Goal: Information Seeking & Learning: Learn about a topic

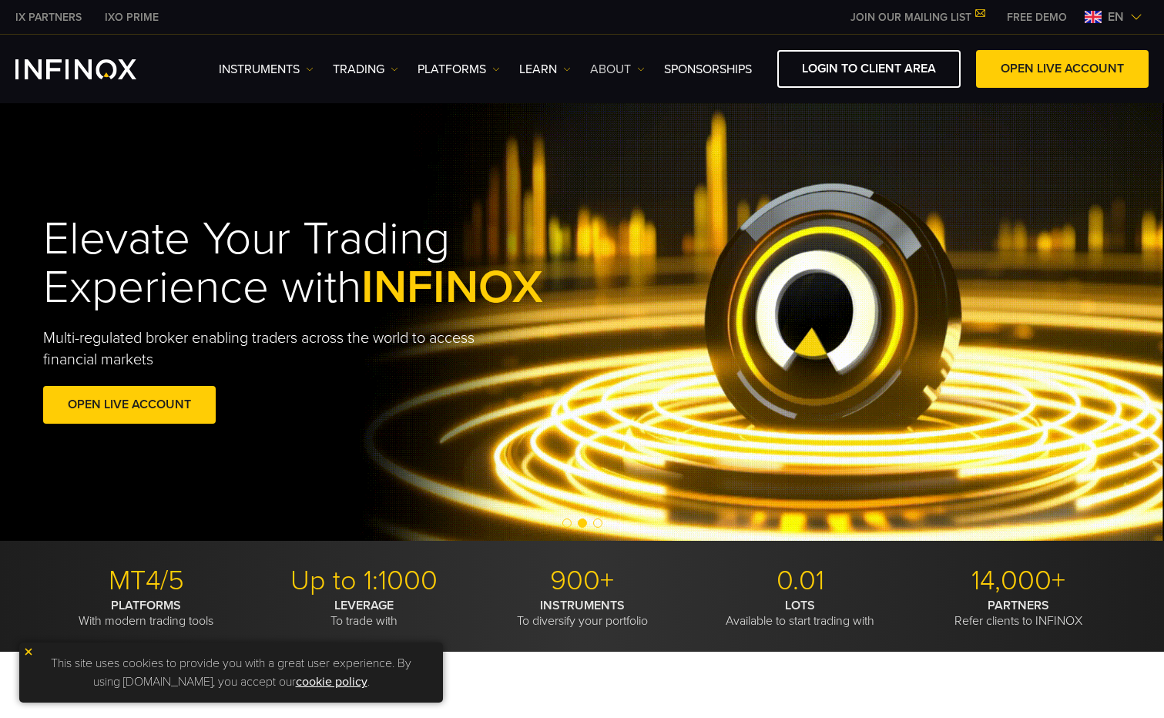
click at [613, 63] on link "ABOUT" at bounding box center [617, 69] width 55 height 18
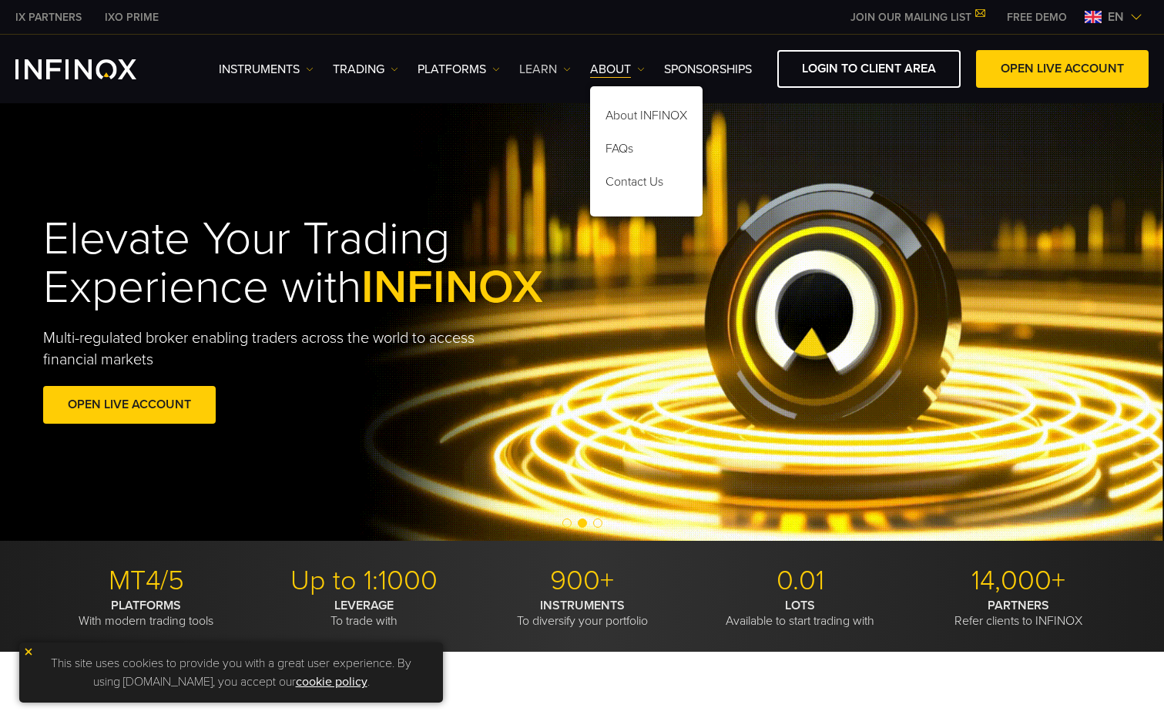
click at [541, 68] on link "Learn" at bounding box center [545, 69] width 52 height 18
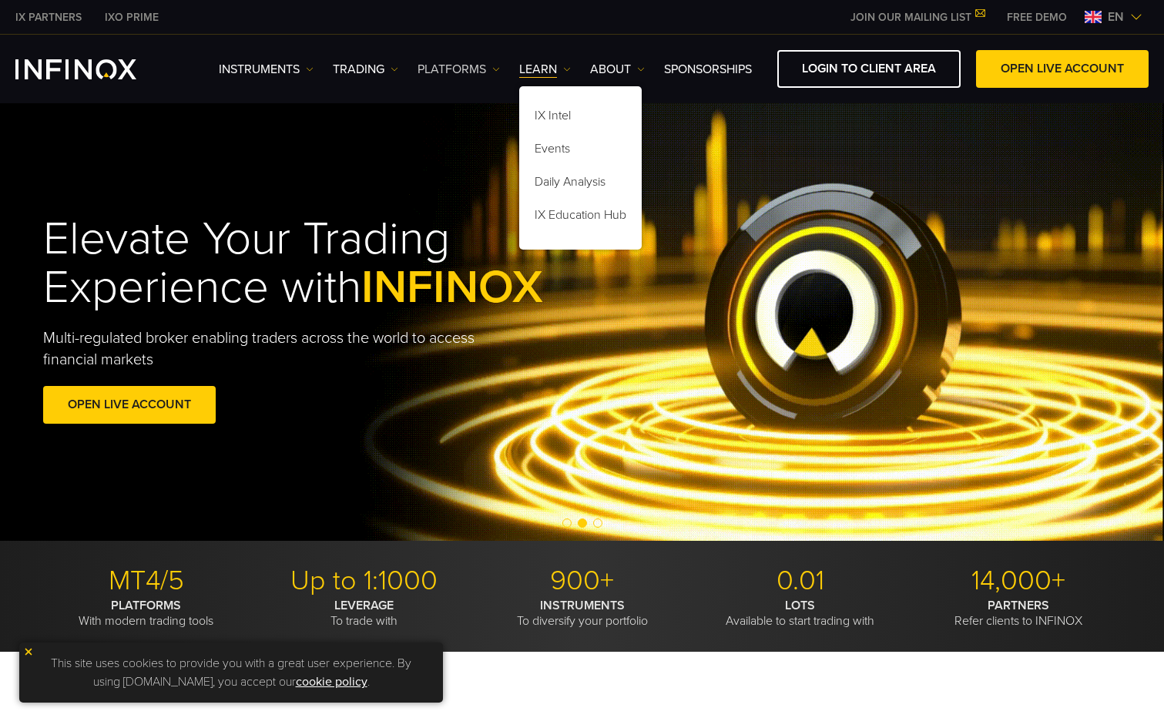
click at [467, 72] on link "PLATFORMS" at bounding box center [459, 69] width 82 height 18
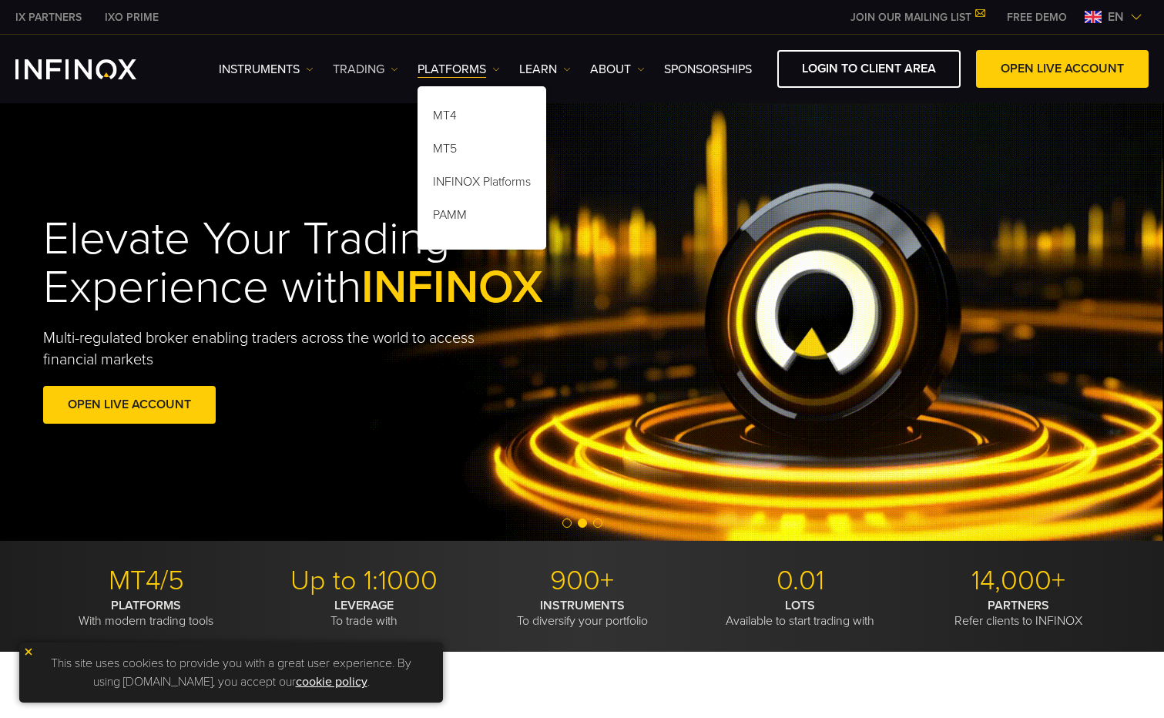
click at [371, 67] on link "TRADING" at bounding box center [365, 69] width 65 height 18
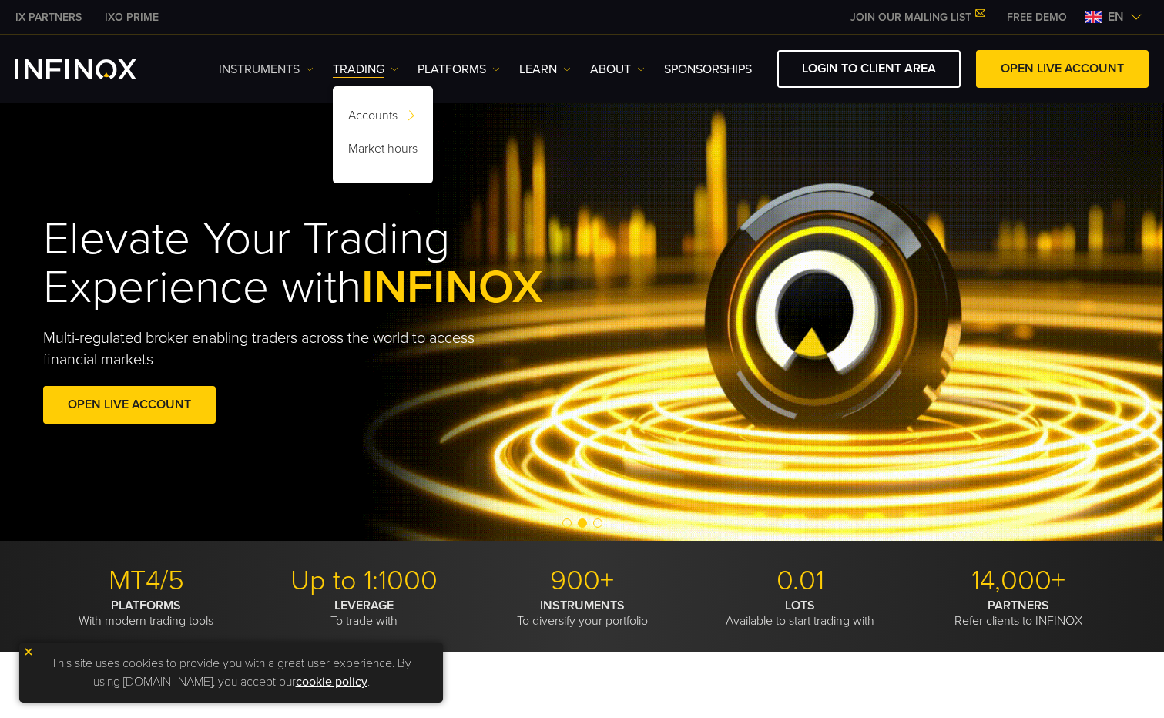
click at [274, 61] on link "Instruments" at bounding box center [266, 69] width 95 height 18
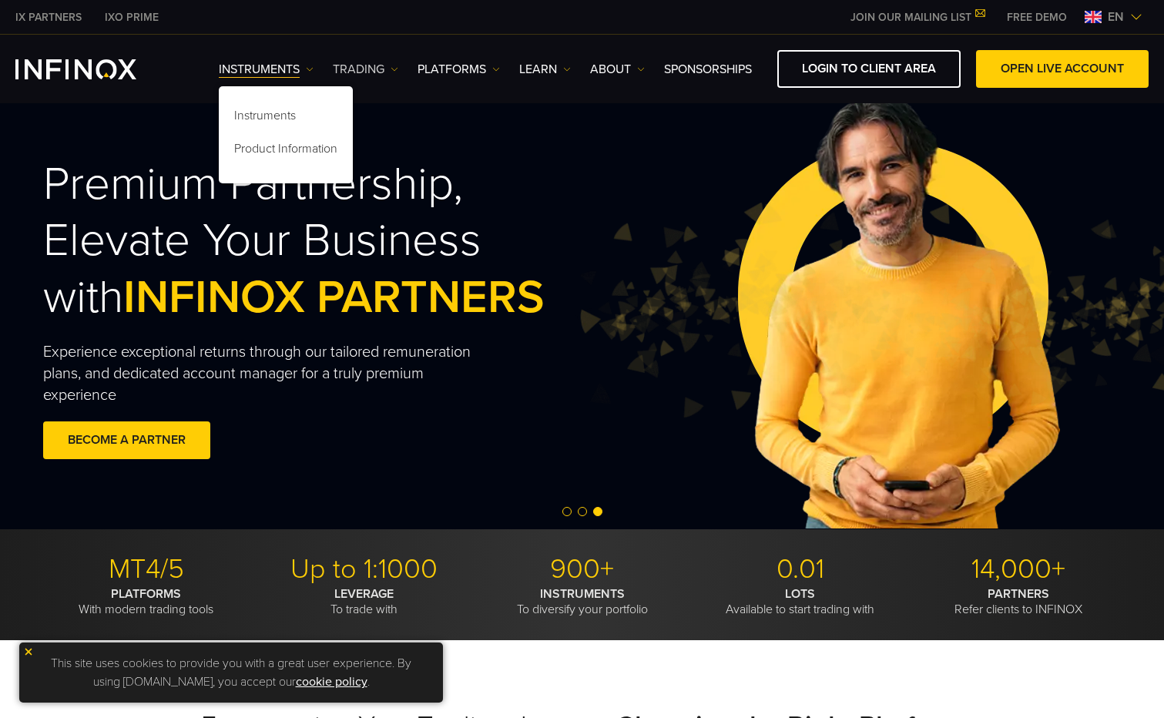
click at [370, 73] on link "TRADING" at bounding box center [365, 69] width 65 height 18
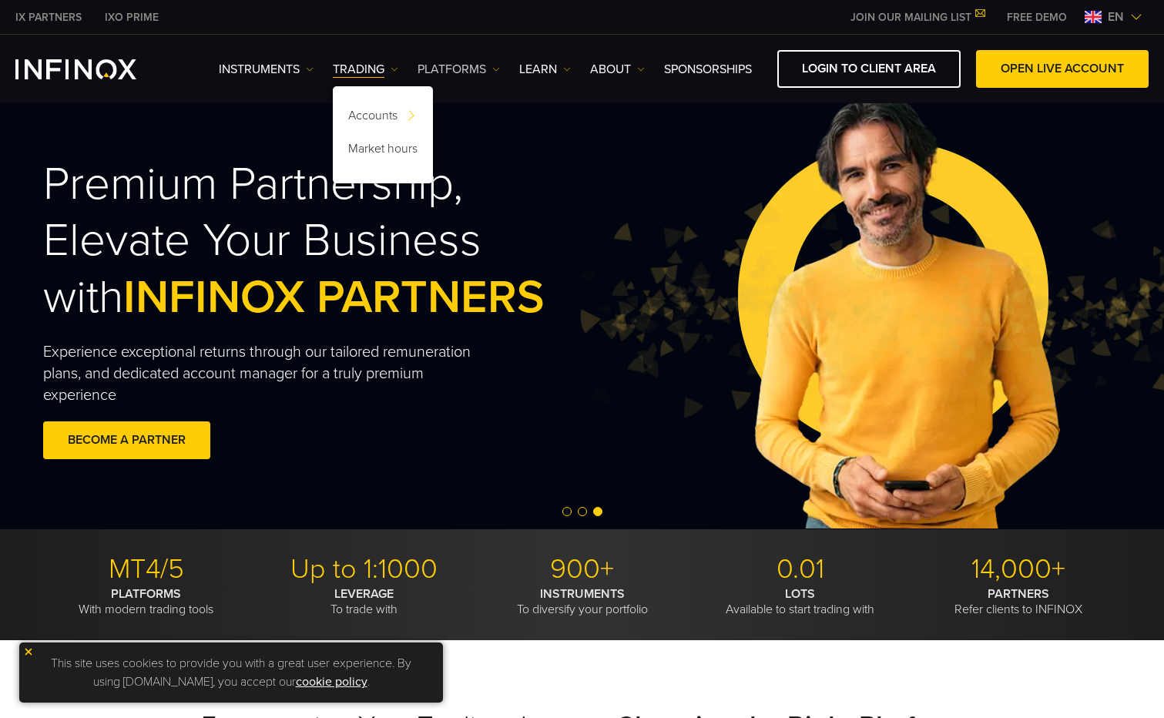
click at [455, 73] on link "PLATFORMS" at bounding box center [459, 69] width 82 height 18
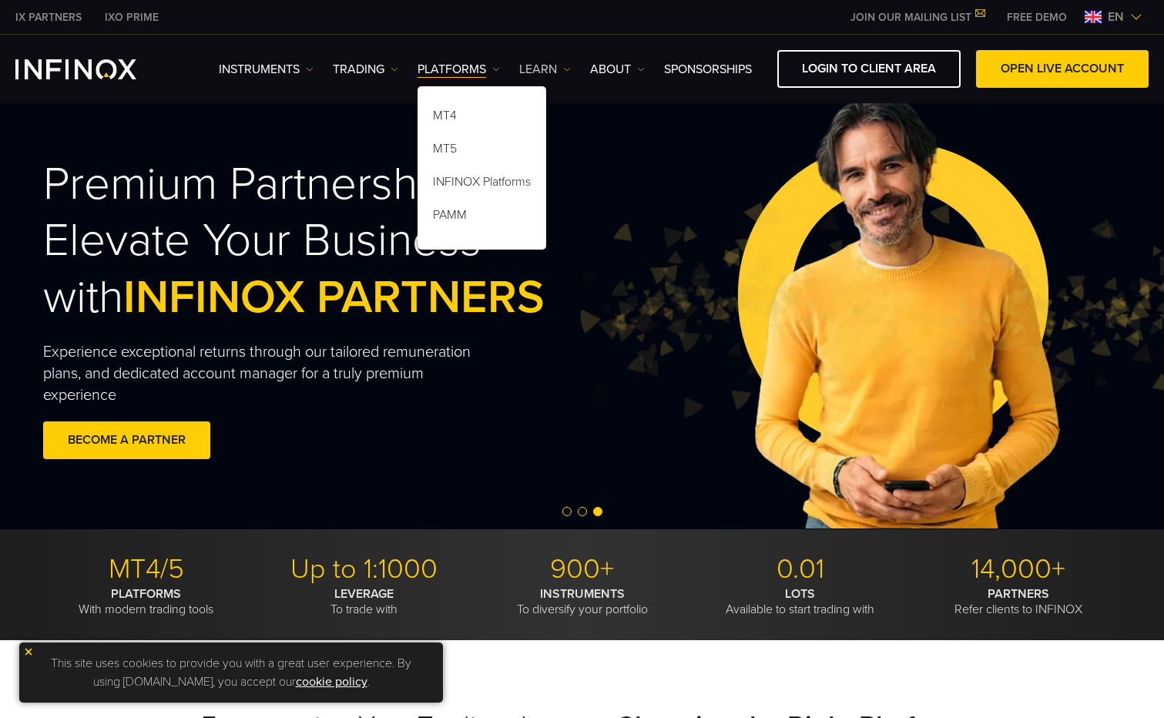
click at [542, 65] on link "Learn" at bounding box center [545, 69] width 52 height 18
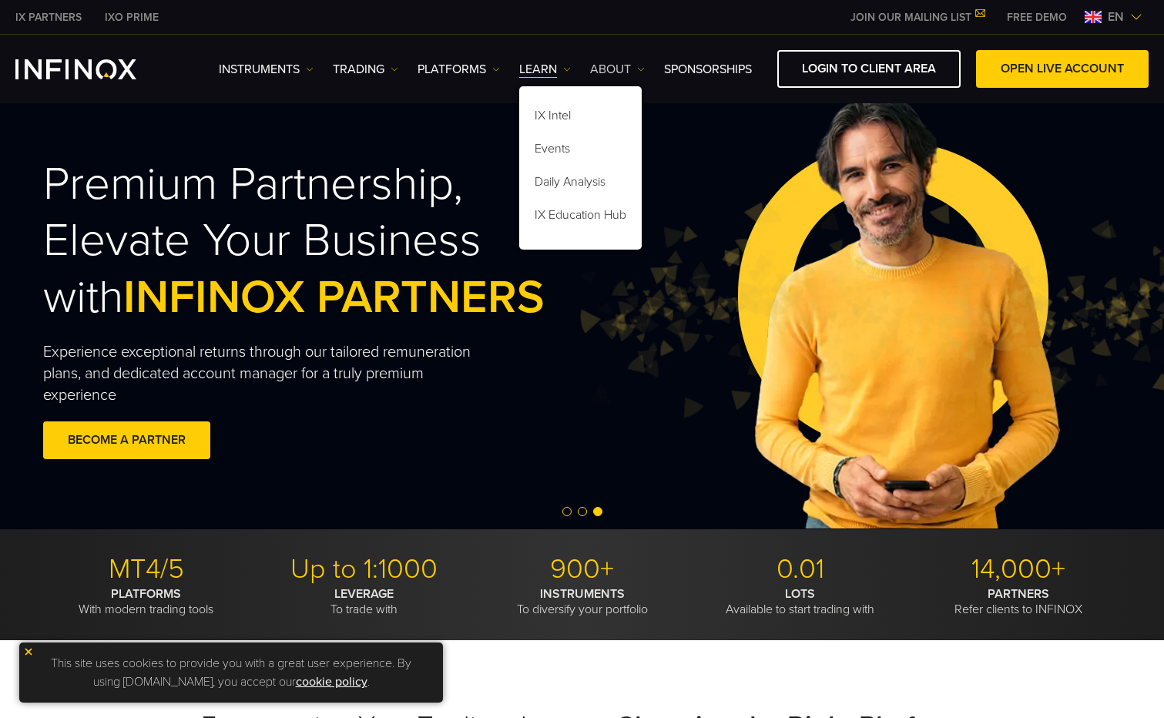
click at [629, 72] on link "ABOUT" at bounding box center [617, 69] width 55 height 18
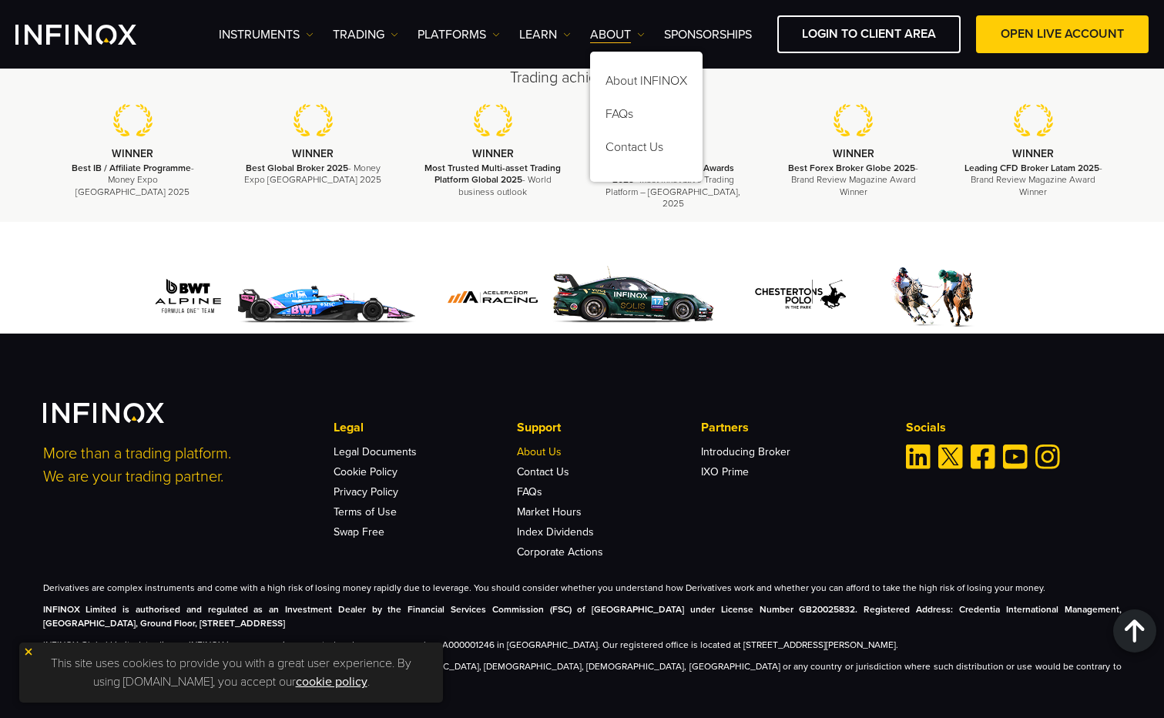
click at [555, 445] on link "About Us" at bounding box center [539, 451] width 45 height 13
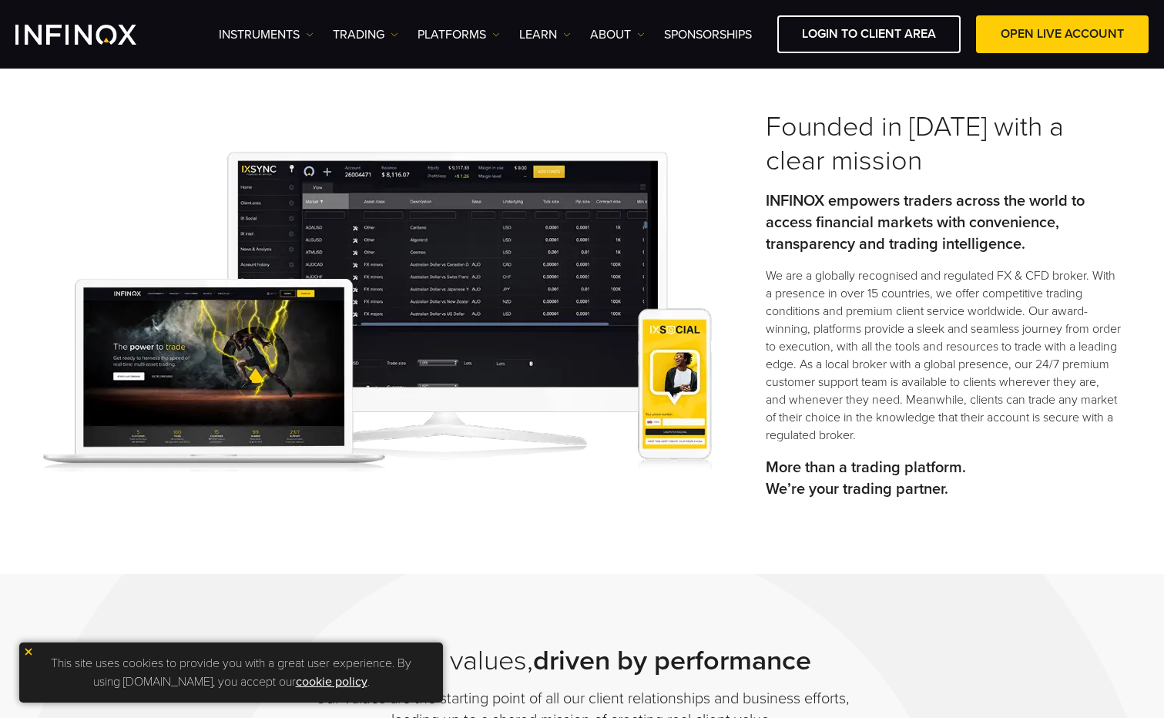
scroll to position [693, 0]
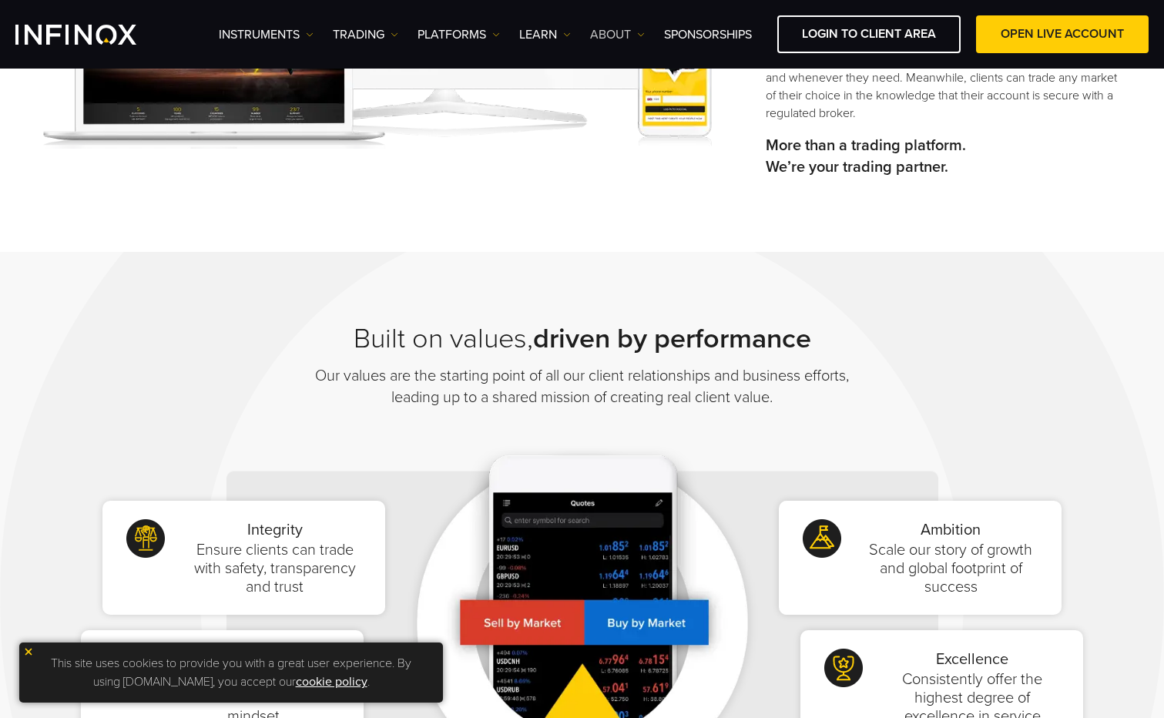
click at [629, 41] on link "ABOUT" at bounding box center [617, 34] width 55 height 18
click at [535, 38] on link "Learn" at bounding box center [545, 34] width 52 height 18
click at [471, 30] on link "PLATFORMS" at bounding box center [459, 34] width 82 height 18
click at [365, 36] on link "TRADING" at bounding box center [365, 34] width 65 height 18
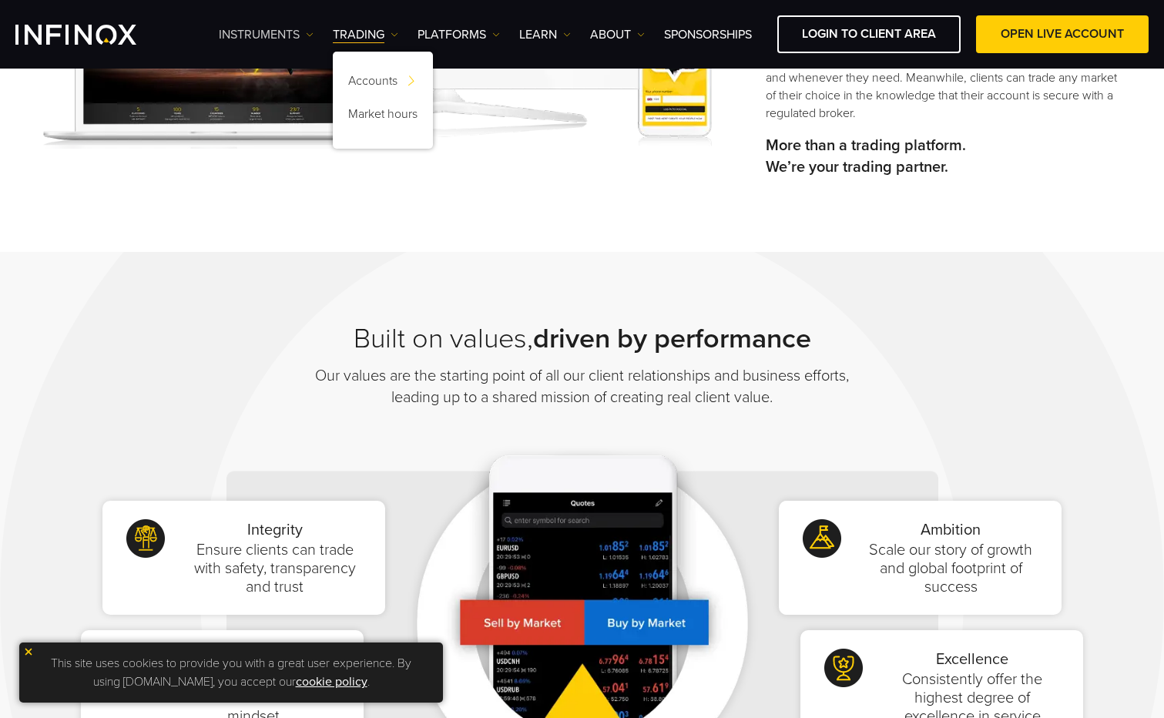
click at [295, 36] on link "Instruments" at bounding box center [266, 34] width 95 height 18
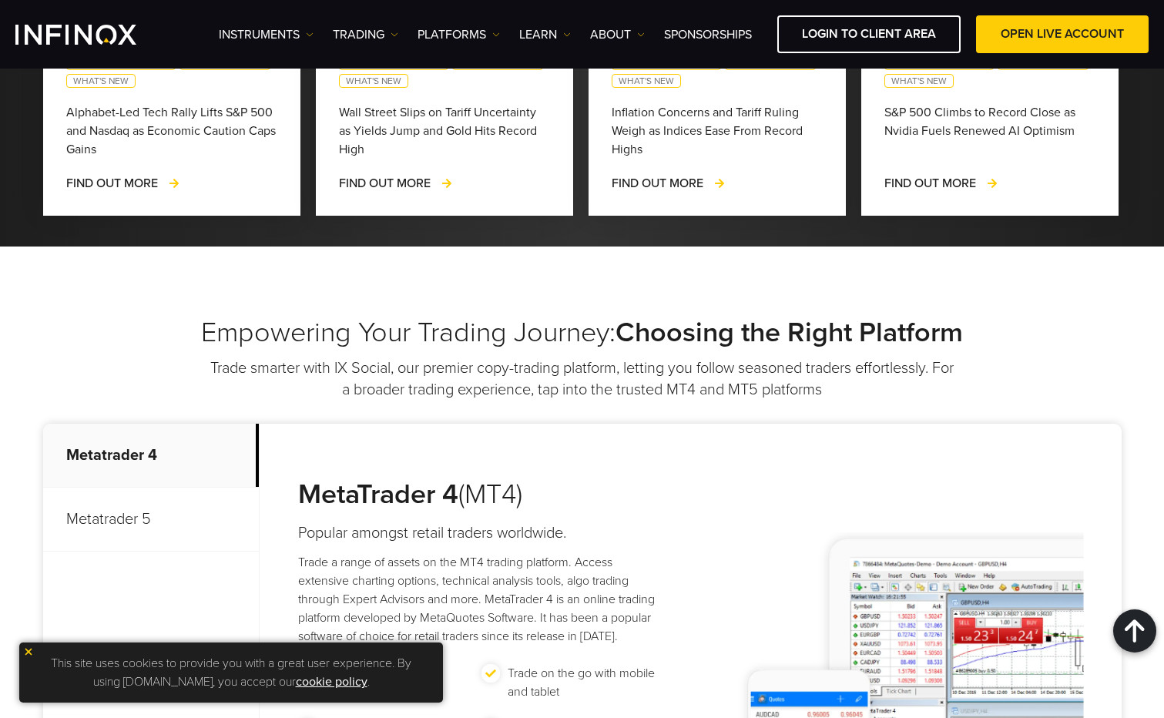
scroll to position [4023, 0]
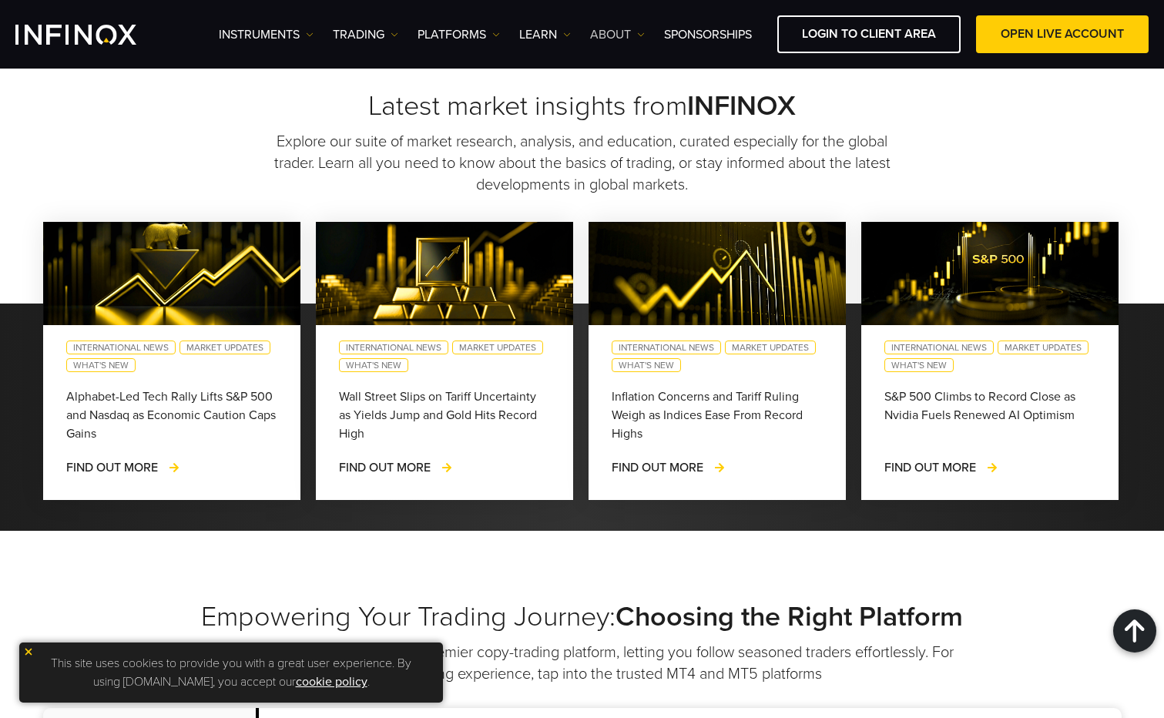
click at [625, 38] on link "ABOUT" at bounding box center [617, 34] width 55 height 18
click at [626, 83] on link "About INFINOX" at bounding box center [646, 83] width 112 height 33
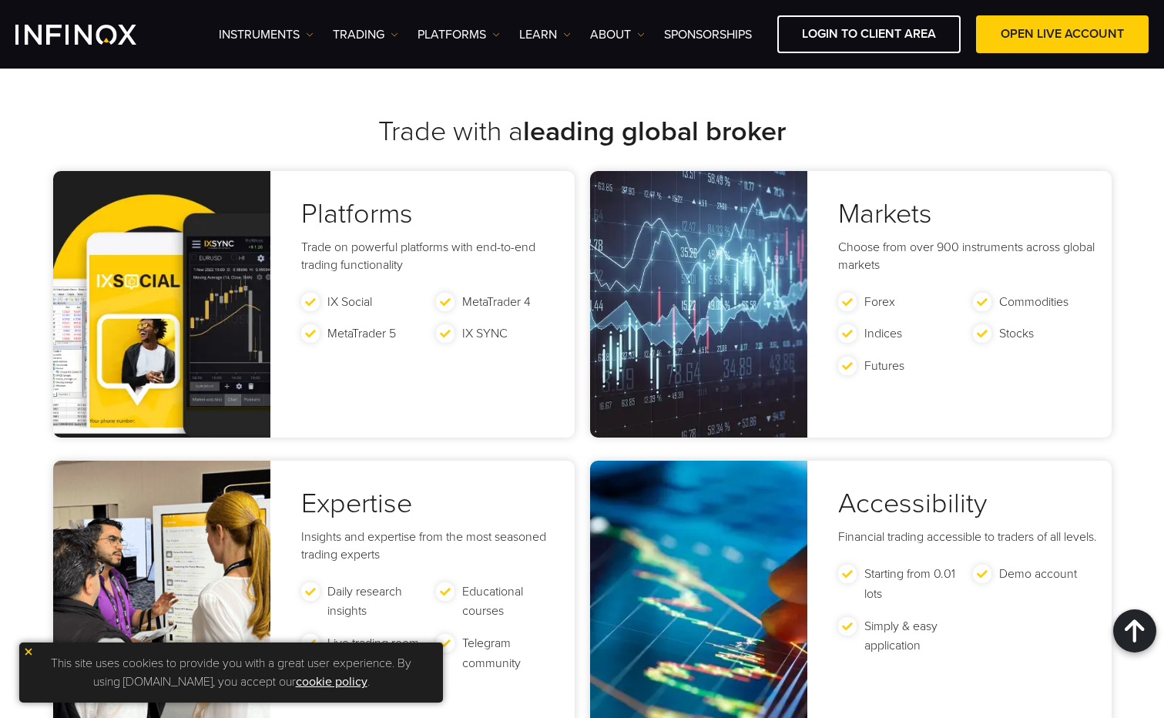
scroll to position [2234, 0]
